Goal: Information Seeking & Learning: Learn about a topic

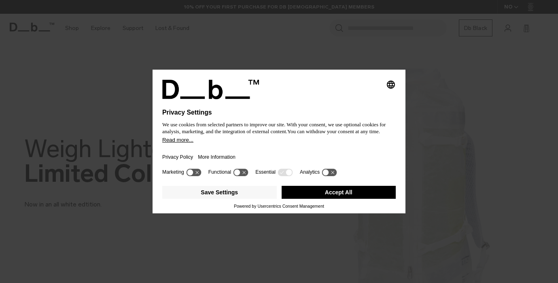
click at [333, 193] on button "Accept All" at bounding box center [338, 192] width 114 height 13
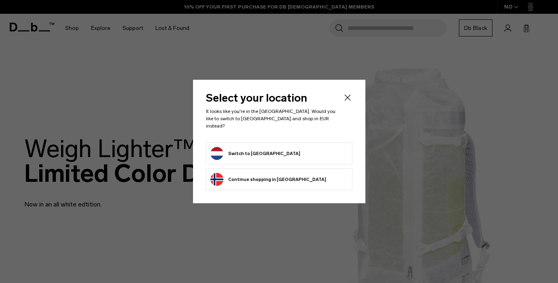
click at [262, 148] on button "Switch to Netherlands" at bounding box center [255, 153] width 90 height 13
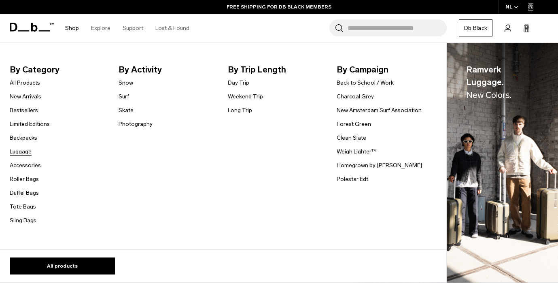
click at [16, 152] on link "Luggage" at bounding box center [21, 151] width 22 height 8
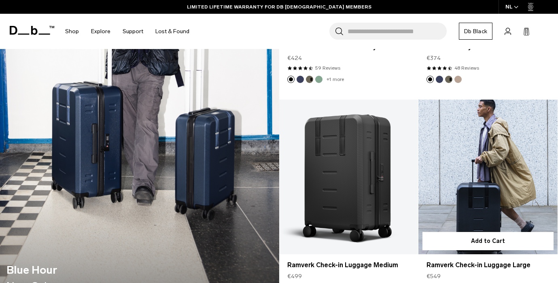
scroll to position [762, 0]
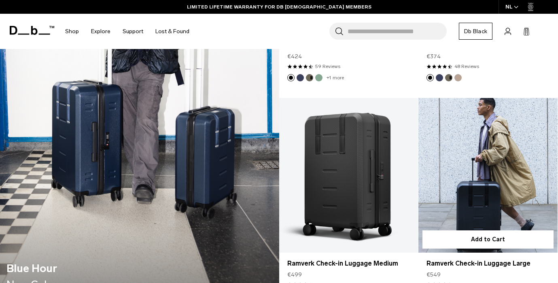
click at [487, 165] on link "Ramverk Check-in Luggage Large" at bounding box center [487, 175] width 139 height 154
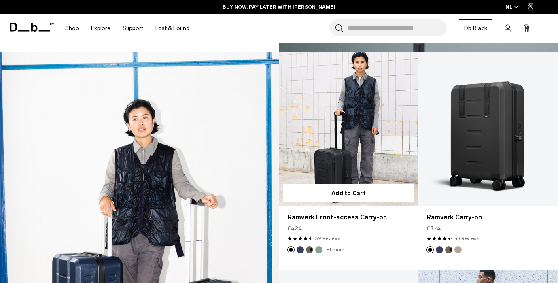
scroll to position [588, 0]
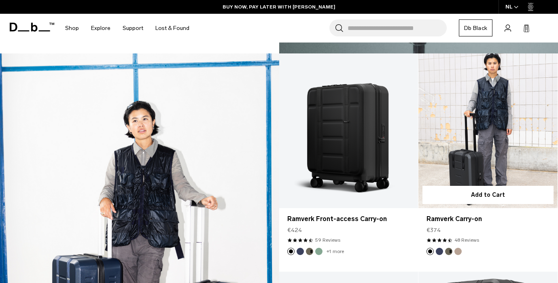
click at [465, 106] on link "Ramverk Carry-on" at bounding box center [487, 130] width 139 height 154
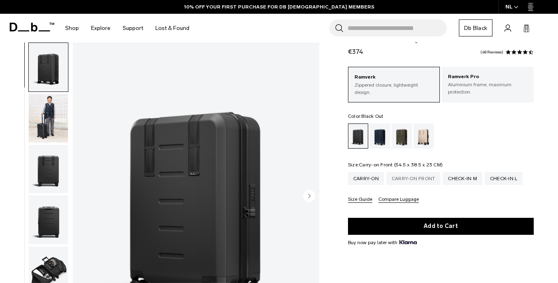
scroll to position [43, 0]
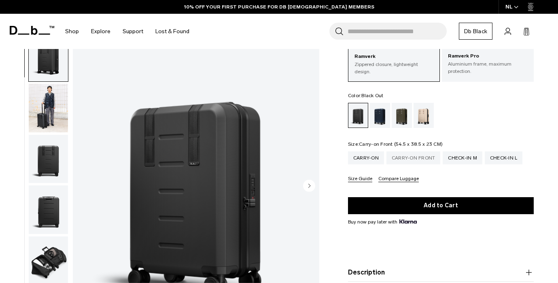
click at [422, 159] on div "Carry-on Front" at bounding box center [413, 157] width 54 height 13
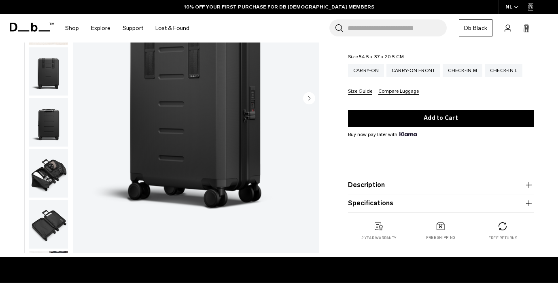
scroll to position [131, 0]
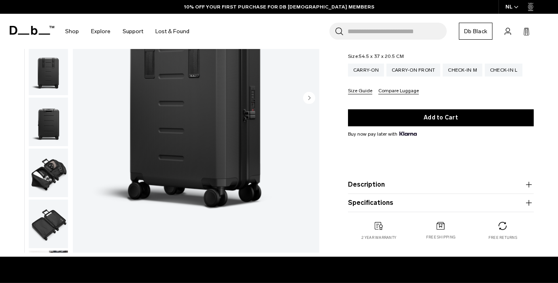
click at [393, 185] on button "Description" at bounding box center [441, 185] width 186 height 10
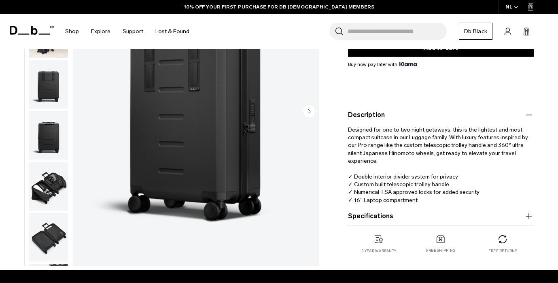
scroll to position [201, 0]
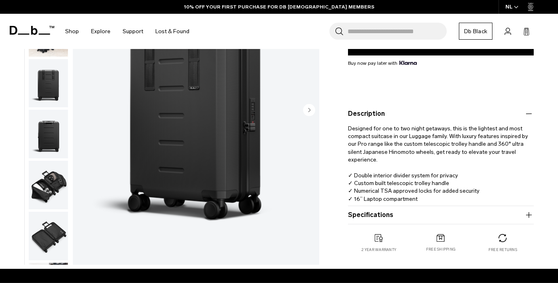
click at [373, 216] on button "Specifications" at bounding box center [441, 215] width 186 height 10
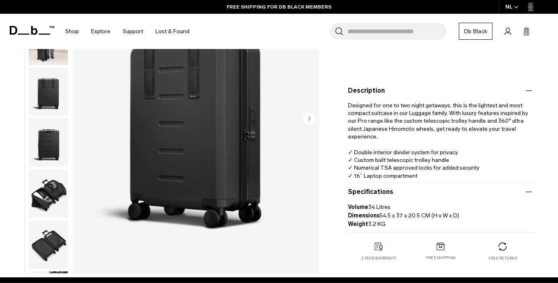
scroll to position [223, 0]
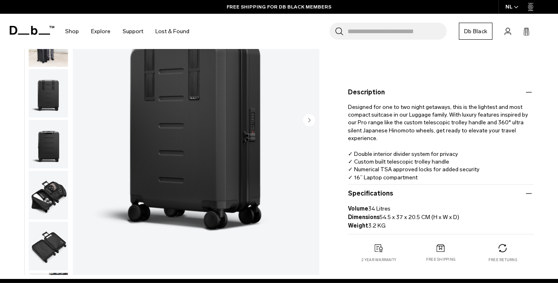
click at [58, 195] on img "button" at bounding box center [48, 195] width 39 height 49
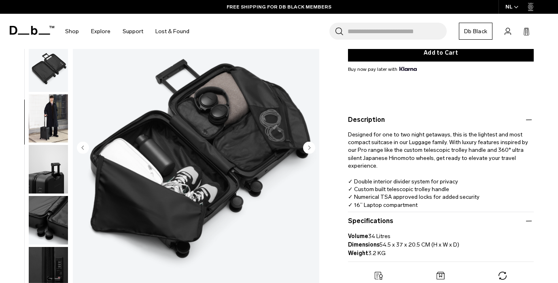
scroll to position [194, 0]
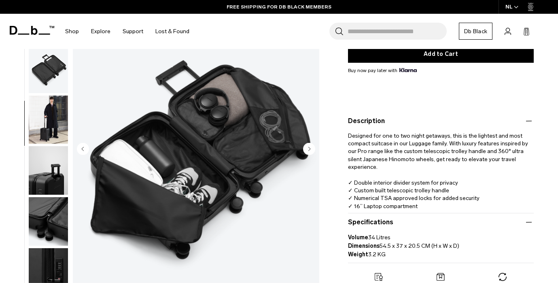
click at [50, 212] on img "button" at bounding box center [48, 221] width 39 height 49
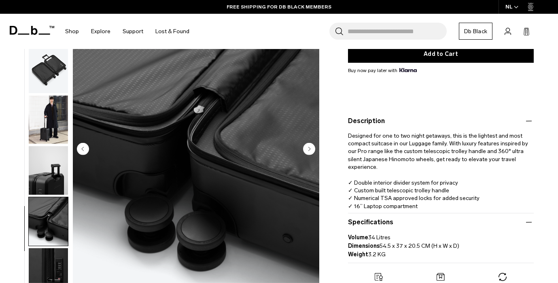
scroll to position [257, 0]
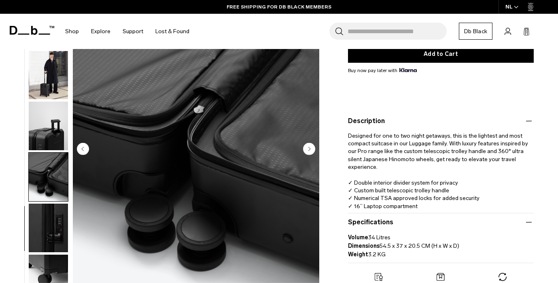
click at [55, 134] on img "button" at bounding box center [48, 126] width 39 height 49
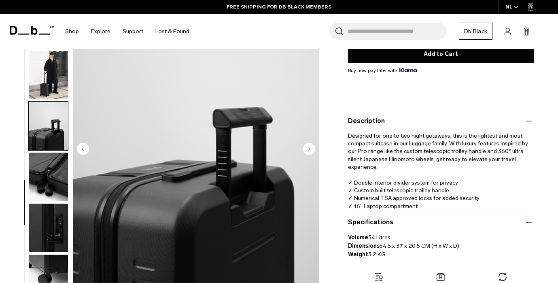
click at [52, 173] on img "button" at bounding box center [48, 176] width 39 height 49
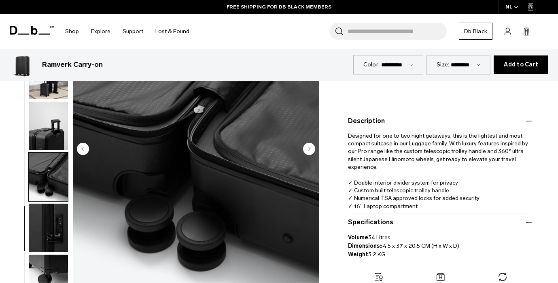
scroll to position [292, 0]
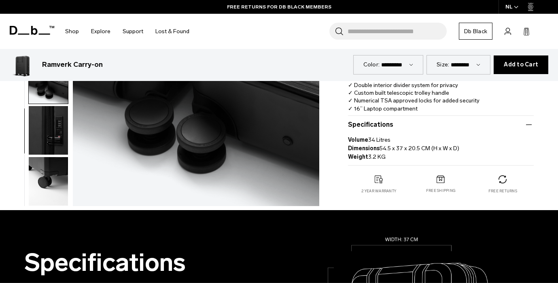
click at [52, 173] on img "button" at bounding box center [48, 181] width 39 height 49
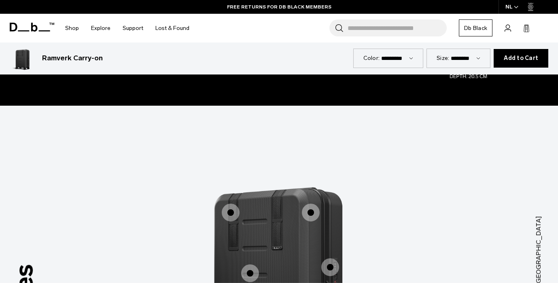
scroll to position [699, 0]
click at [231, 203] on span "1 / 3" at bounding box center [231, 212] width 18 height 18
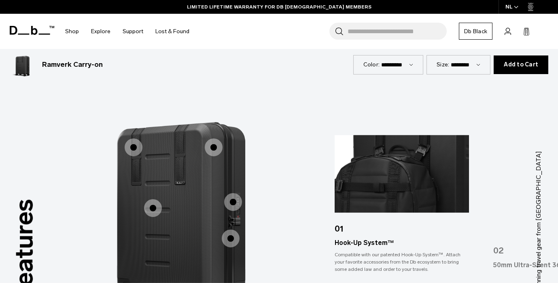
scroll to position [766, 0]
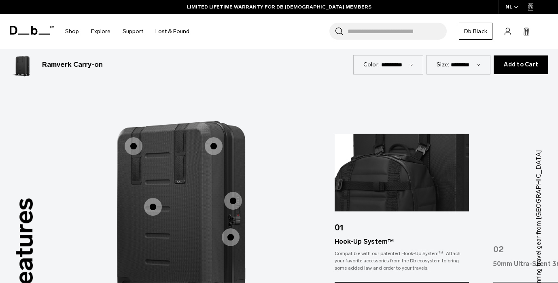
click at [207, 137] on span "1 / 3" at bounding box center [214, 146] width 18 height 18
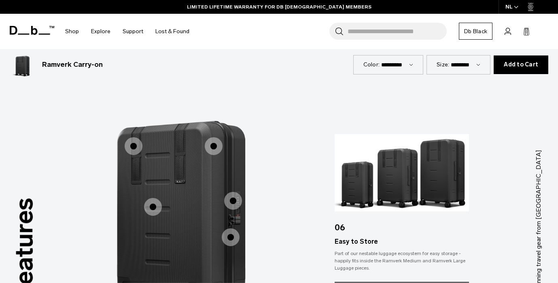
click at [150, 198] on span "1 / 3" at bounding box center [153, 207] width 18 height 18
click at [154, 198] on span "1 / 3" at bounding box center [153, 207] width 18 height 18
click at [155, 198] on span "1 / 3" at bounding box center [153, 207] width 18 height 18
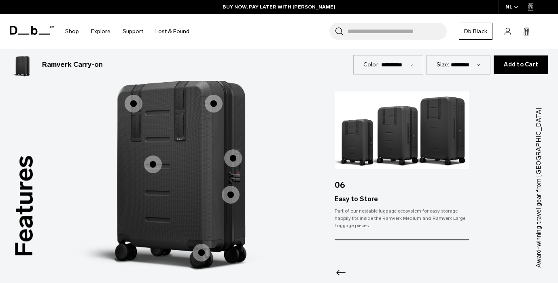
scroll to position [821, 0]
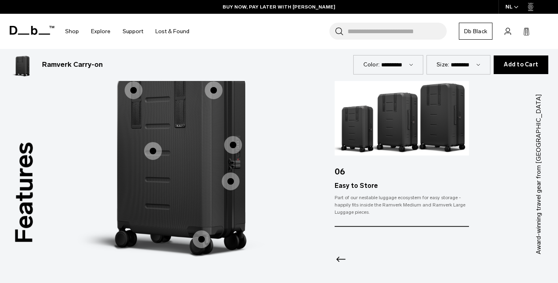
click at [152, 142] on span "1 / 3" at bounding box center [153, 151] width 18 height 18
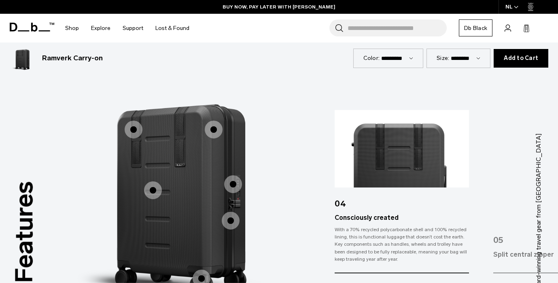
scroll to position [793, 0]
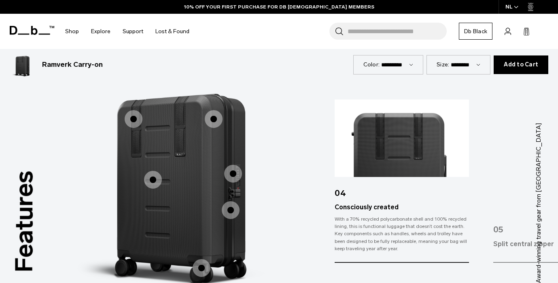
click at [234, 165] on span "1 / 3" at bounding box center [233, 174] width 18 height 18
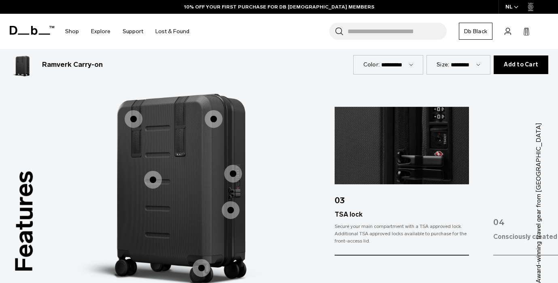
click at [230, 201] on span "1 / 3" at bounding box center [231, 210] width 18 height 18
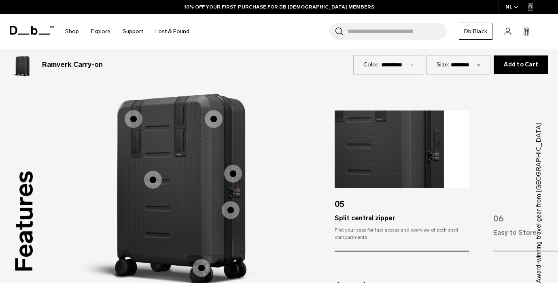
click at [202, 259] on span "1 / 3" at bounding box center [202, 268] width 18 height 18
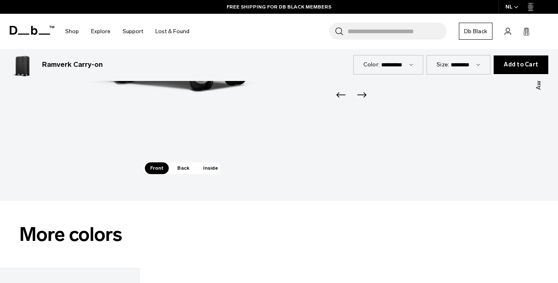
scroll to position [990, 0]
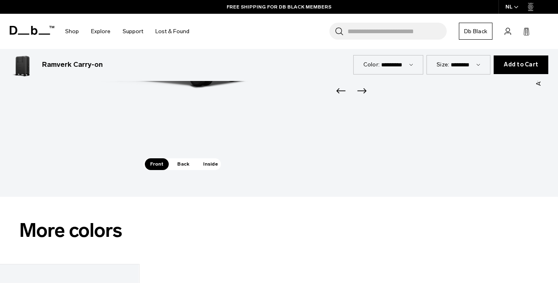
click at [180, 158] on span "Back" at bounding box center [183, 163] width 23 height 11
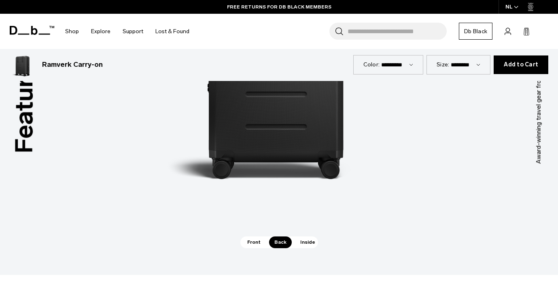
scroll to position [912, 0]
click at [305, 236] on span "Inside" at bounding box center [307, 241] width 25 height 11
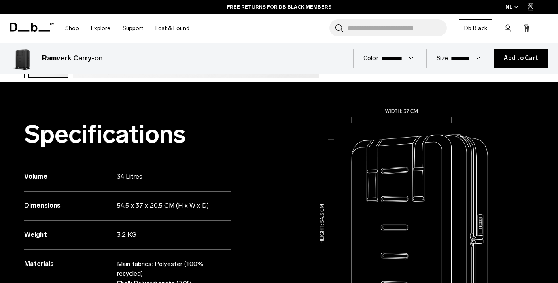
scroll to position [347, 0]
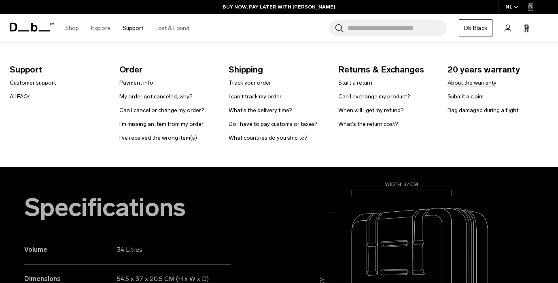
click at [459, 81] on link "About the warranty" at bounding box center [471, 82] width 49 height 8
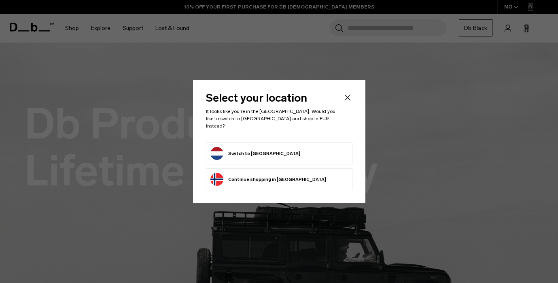
click at [301, 149] on form "Switch to Netherlands" at bounding box center [279, 153] width 138 height 13
click at [264, 154] on button "Switch to Netherlands" at bounding box center [255, 153] width 90 height 13
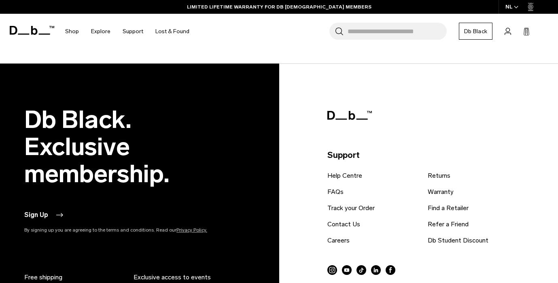
scroll to position [1114, 0]
